Goal: Navigation & Orientation: Go to known website

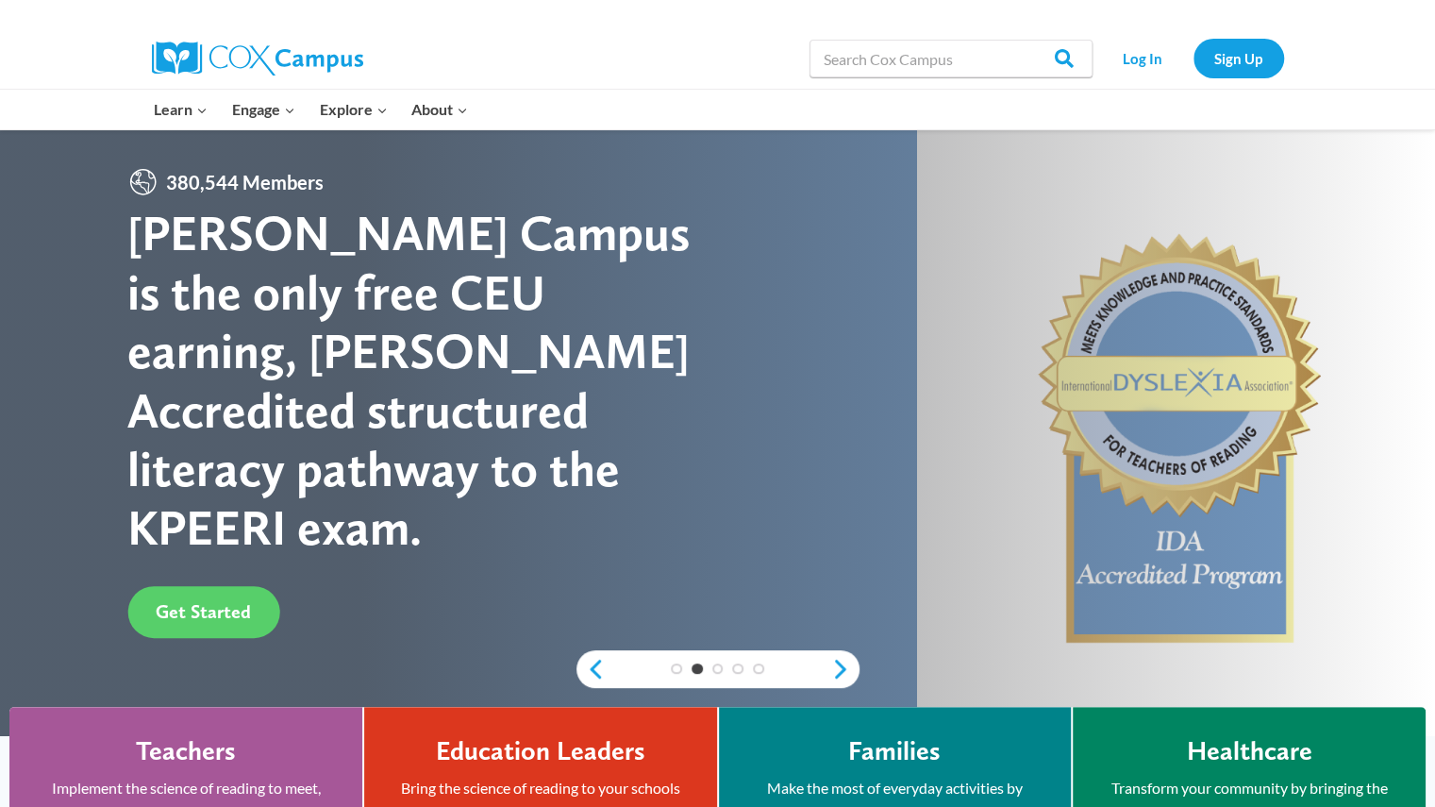
click at [310, 42] on img at bounding box center [257, 59] width 211 height 34
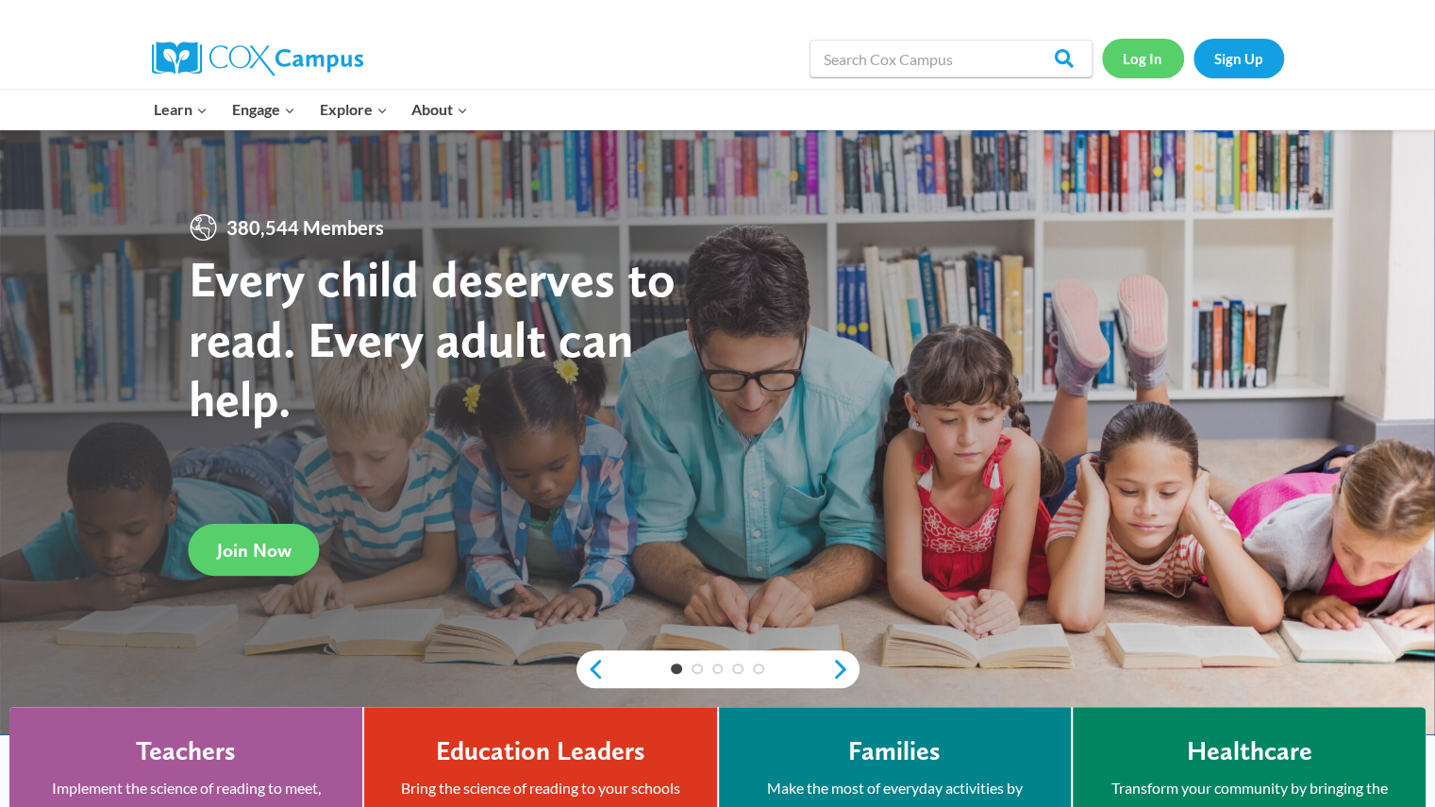
click at [1140, 68] on link "Log In" at bounding box center [1143, 58] width 82 height 39
